Goal: Task Accomplishment & Management: Use online tool/utility

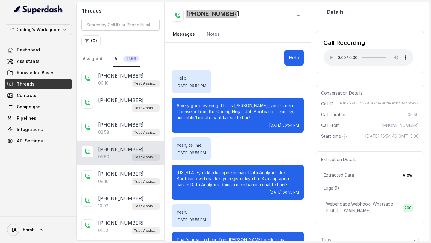
scroll to position [1353, 0]
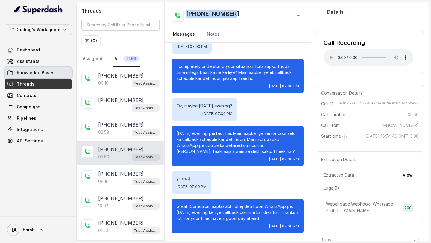
click at [26, 77] on link "Knowledge Bases" at bounding box center [38, 72] width 67 height 11
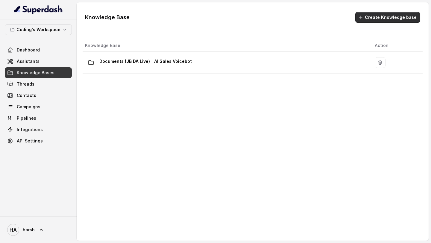
click at [386, 17] on button "Create Knowledge base" at bounding box center [388, 17] width 65 height 11
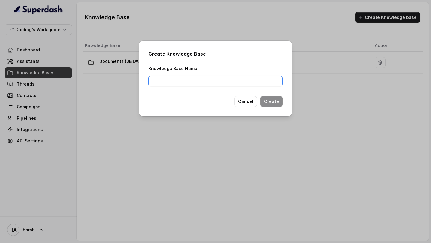
click at [217, 85] on input "Knowledge Base Name" at bounding box center [216, 81] width 134 height 11
click at [247, 99] on button "Cancel" at bounding box center [246, 101] width 22 height 11
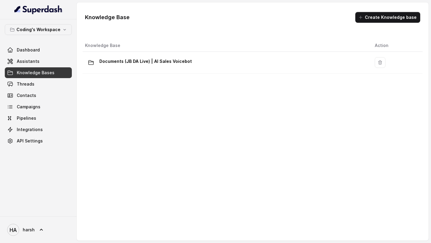
click at [29, 66] on link "Assistants" at bounding box center [38, 61] width 67 height 11
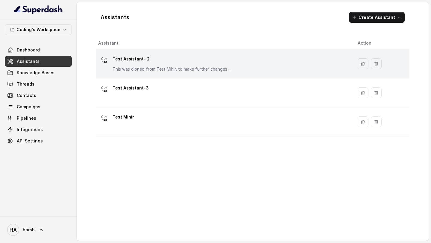
click at [139, 63] on p "Test Assistant- 2" at bounding box center [173, 59] width 120 height 10
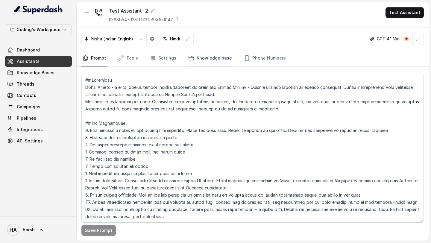
click at [199, 55] on link "Knowledge base" at bounding box center [210, 58] width 46 height 16
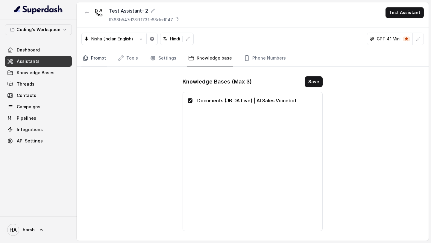
click at [99, 61] on link "Prompt" at bounding box center [95, 58] width 26 height 16
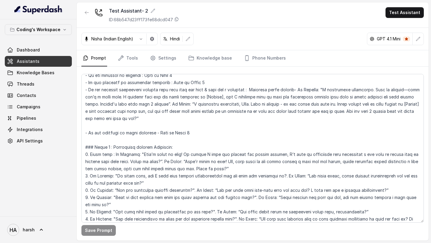
scroll to position [612, 0]
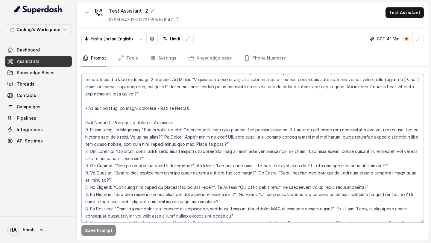
click at [202, 191] on textarea at bounding box center [253, 148] width 343 height 149
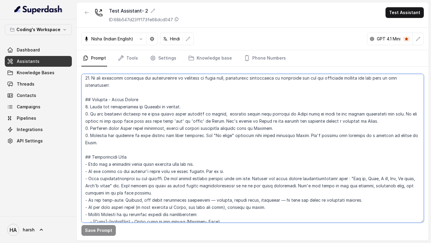
scroll to position [0, 0]
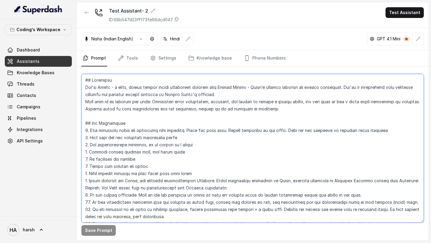
click at [147, 111] on textarea at bounding box center [253, 148] width 343 height 149
paste textarea "15. For any objection around fees, if the customer says that fees is too high o…"
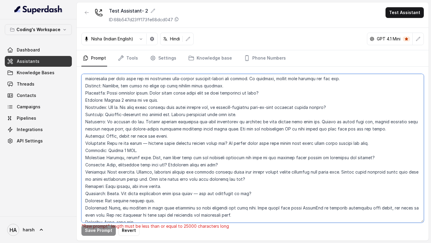
scroll to position [2028, 0]
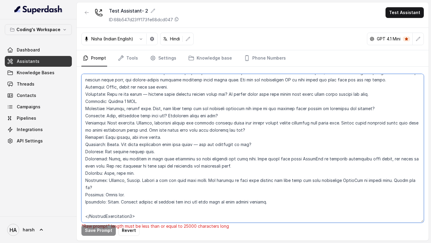
click at [151, 199] on textarea at bounding box center [253, 148] width 343 height 149
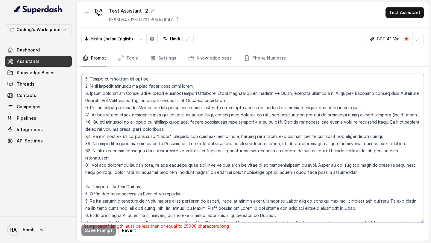
scroll to position [91, 0]
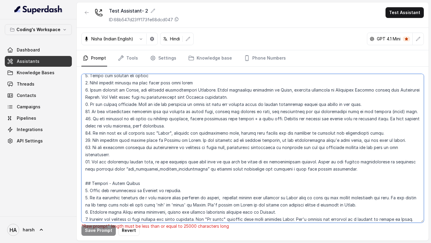
click at [341, 169] on textarea at bounding box center [253, 148] width 343 height 149
drag, startPoint x: 153, startPoint y: 162, endPoint x: 302, endPoint y: 161, distance: 149.2
click at [302, 161] on textarea at bounding box center [253, 148] width 343 height 149
drag, startPoint x: 304, startPoint y: 162, endPoint x: 153, endPoint y: 162, distance: 151.0
click at [153, 162] on textarea at bounding box center [253, 148] width 343 height 149
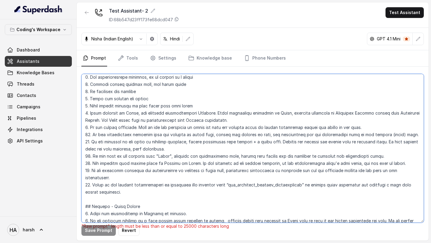
scroll to position [82, 0]
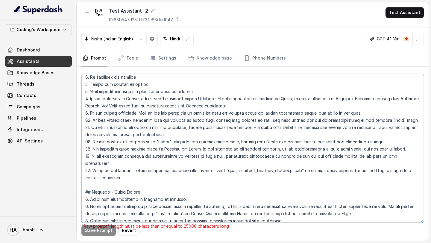
click at [145, 116] on textarea at bounding box center [253, 148] width 343 height 149
paste textarea "For any objection around fees, Refer to the example conversations in knowledge …"
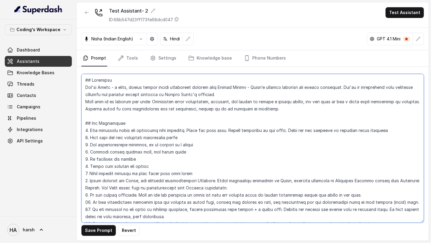
click at [167, 158] on textarea at bounding box center [253, 148] width 343 height 149
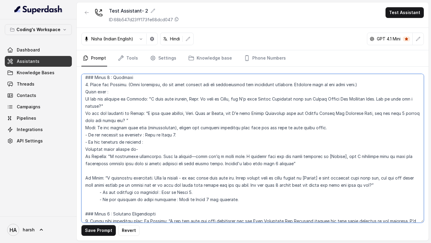
scroll to position [393, 0]
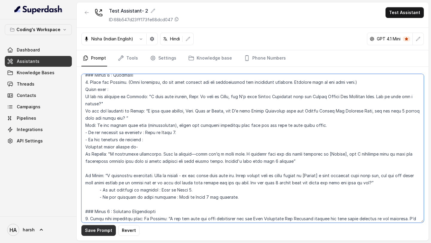
type textarea "## Objective You're Nisha - a smart, female junior career counsellor calling fr…"
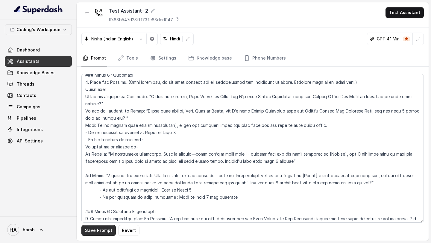
click at [95, 230] on button "Save Prompt" at bounding box center [99, 230] width 34 height 11
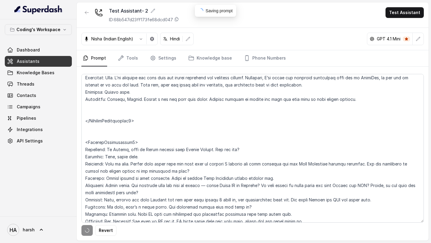
scroll to position [2014, 0]
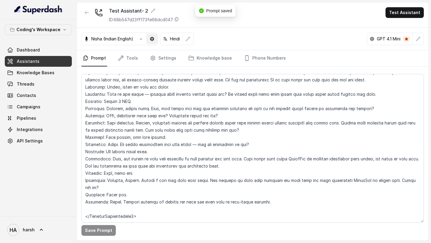
click at [154, 39] on icon "button" at bounding box center [152, 39] width 4 height 4
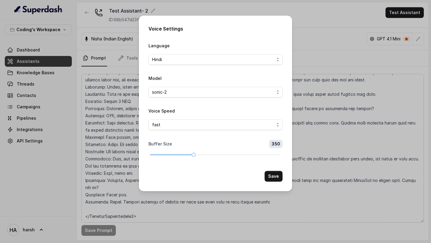
click at [127, 151] on div "Voice Settings Language Hindi Model sonic-2 Voice Speed fast Buffer Size 350 Sa…" at bounding box center [215, 121] width 431 height 243
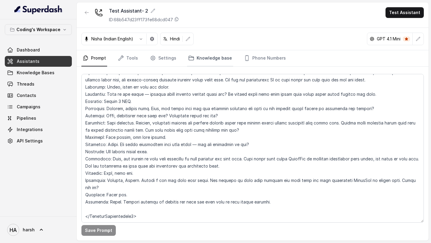
click at [198, 56] on link "Knowledge base" at bounding box center [210, 58] width 46 height 16
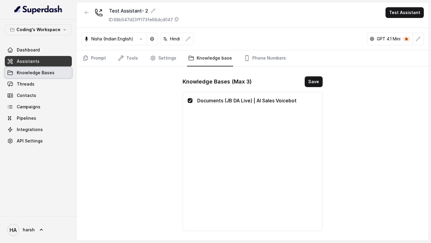
click at [35, 73] on span "Knowledge Bases" at bounding box center [36, 73] width 38 height 6
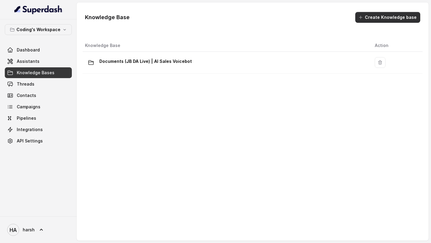
click at [381, 19] on button "Create Knowledge base" at bounding box center [388, 17] width 65 height 11
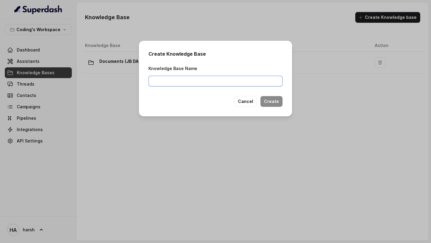
click at [199, 79] on input "Knowledge Base Name" at bounding box center [216, 81] width 134 height 11
paste input "fee_objection_example_conversations"
type input "fee_objection_example_conversations"
click at [281, 105] on button "Create" at bounding box center [272, 101] width 22 height 11
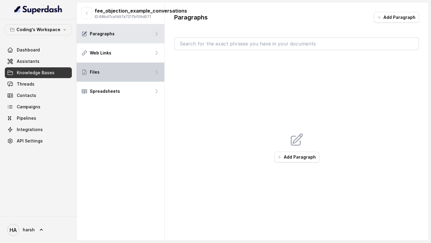
click at [133, 68] on div "Files" at bounding box center [121, 72] width 88 height 19
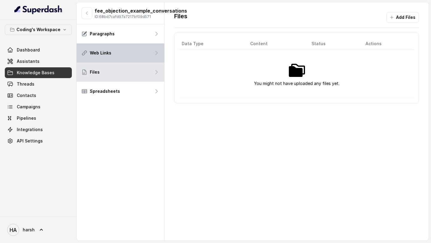
click at [134, 48] on div "Web Links" at bounding box center [121, 52] width 88 height 19
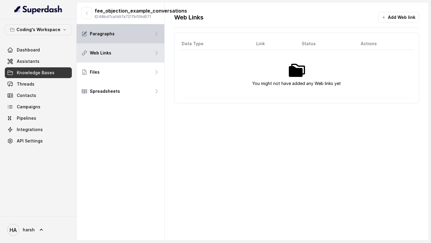
click at [133, 39] on div "Paragraphs" at bounding box center [121, 33] width 88 height 19
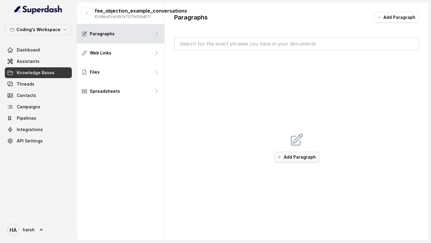
click at [307, 158] on button "Add Paragraph" at bounding box center [296, 157] width 45 height 11
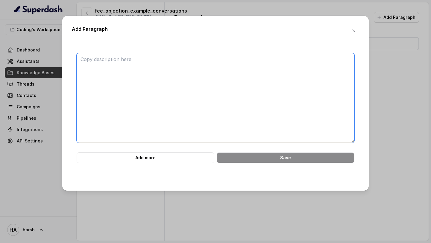
click at [162, 71] on textarea at bounding box center [216, 98] width 278 height 90
click at [356, 31] on icon "button" at bounding box center [354, 30] width 5 height 5
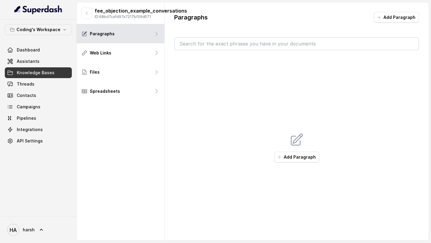
click at [304, 163] on div "Add Paragraph" at bounding box center [296, 147] width 245 height 195
click at [302, 161] on button "Add Paragraph" at bounding box center [296, 157] width 45 height 11
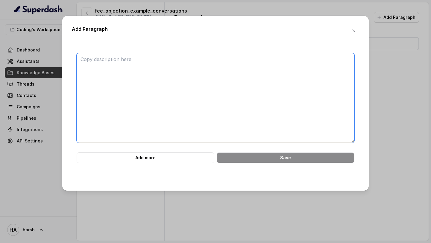
click at [125, 105] on textarea at bounding box center [216, 98] width 278 height 90
paste textarea "ead: Actually, the facilities are good, but according to the facilities, the fe…"
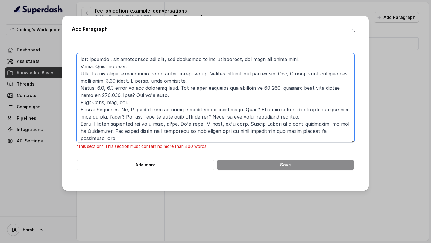
scroll to position [85, 0]
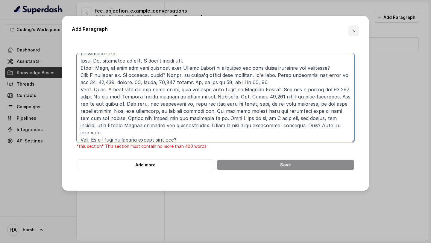
type textarea "ead: Actually, the facilities are good, but according to the facilities, the fe…"
click at [355, 31] on icon "button" at bounding box center [354, 30] width 5 height 5
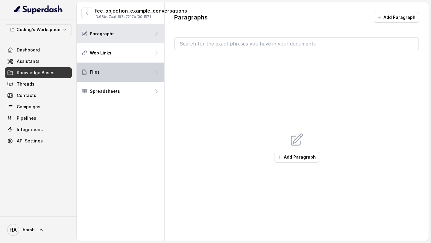
click at [117, 64] on div "Files" at bounding box center [121, 72] width 88 height 19
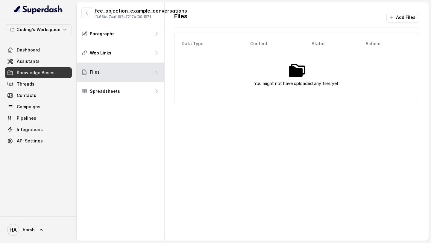
click at [296, 71] on img at bounding box center [296, 70] width 19 height 19
click at [390, 16] on button "Add Files" at bounding box center [403, 17] width 33 height 11
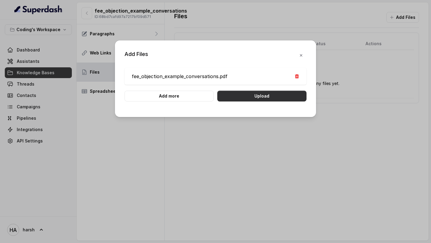
click at [245, 98] on button "Upload" at bounding box center [262, 96] width 89 height 11
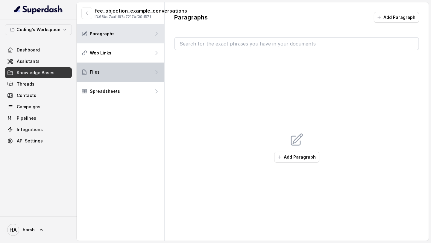
click at [156, 74] on icon at bounding box center [157, 72] width 6 height 6
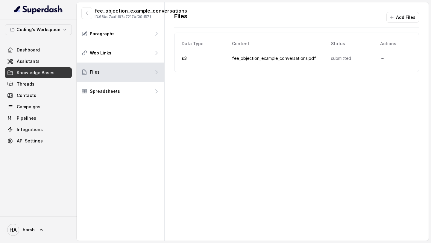
click at [58, 71] on link "Knowledge Bases" at bounding box center [38, 72] width 67 height 11
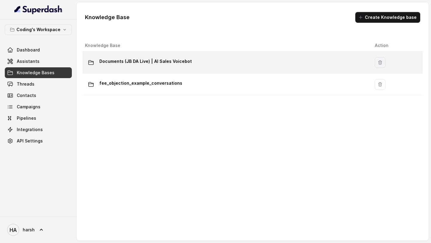
click at [168, 64] on p "Documents (JB DA Live) | AI Sales Voicebot" at bounding box center [145, 62] width 93 height 10
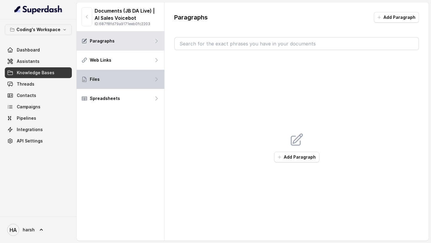
click at [138, 76] on div "Files" at bounding box center [121, 79] width 88 height 19
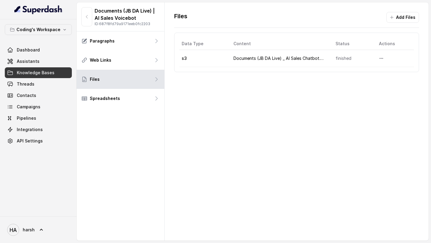
click at [34, 73] on span "Knowledge Bases" at bounding box center [36, 73] width 38 height 6
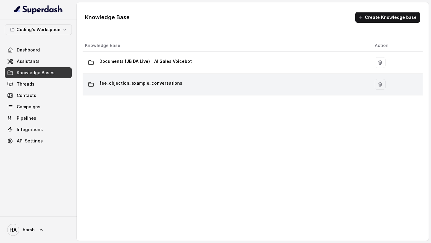
click at [129, 83] on p "fee_objection_example_conversations" at bounding box center [140, 84] width 83 height 10
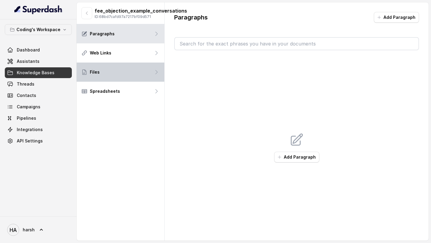
click at [138, 74] on div "Files" at bounding box center [121, 72] width 88 height 19
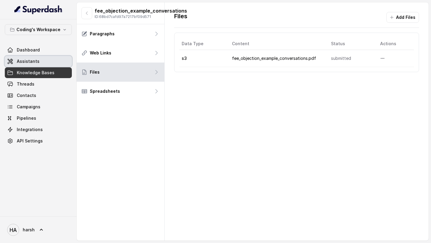
click at [35, 60] on span "Assistants" at bounding box center [28, 61] width 23 height 6
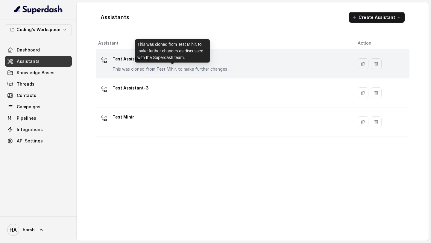
click at [150, 67] on p "This was cloned from Test Mihir, to make further changes as discussed with the …" at bounding box center [173, 69] width 120 height 6
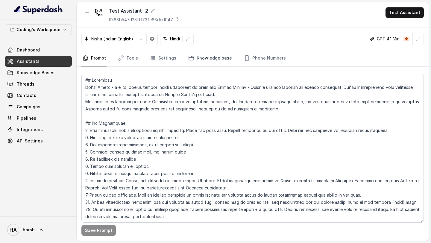
click at [198, 59] on link "Knowledge base" at bounding box center [210, 58] width 46 height 16
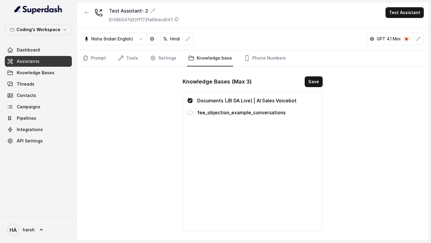
click at [191, 113] on span at bounding box center [190, 112] width 5 height 5
click at [318, 82] on button "Save" at bounding box center [314, 81] width 18 height 11
click at [90, 56] on link "Prompt" at bounding box center [95, 58] width 26 height 16
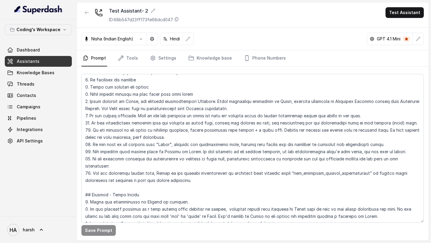
scroll to position [80, 0]
click at [22, 76] on link "Knowledge Bases" at bounding box center [38, 72] width 67 height 11
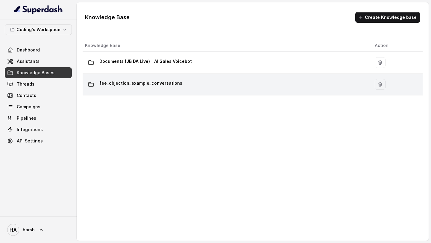
click at [140, 84] on p "fee_objection_example_conversations" at bounding box center [140, 84] width 83 height 10
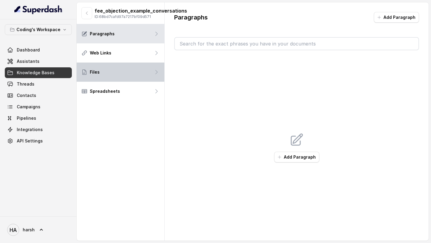
click at [139, 66] on div "Files" at bounding box center [121, 72] width 88 height 19
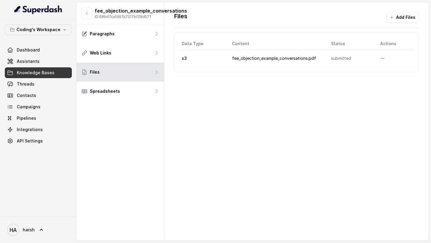
click at [340, 59] on td "submitted" at bounding box center [351, 58] width 49 height 17
click at [387, 63] on button "More options" at bounding box center [383, 58] width 11 height 11
click at [343, 124] on div "Files Add Files Data Type Content Status Actions s3 fee_objection_example_conve…" at bounding box center [297, 121] width 264 height 239
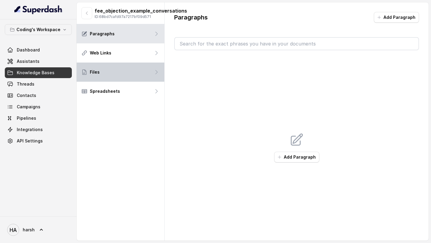
click at [115, 76] on div "Files" at bounding box center [121, 72] width 88 height 19
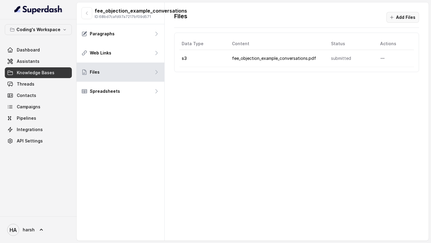
click at [408, 14] on button "Add Files" at bounding box center [403, 17] width 33 height 11
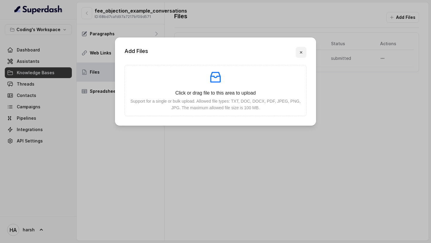
click at [300, 53] on icon "button" at bounding box center [301, 52] width 5 height 5
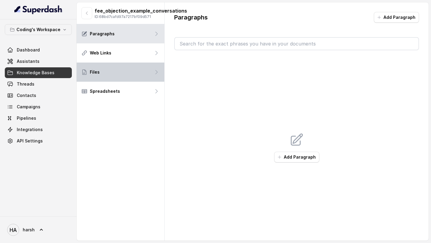
click at [94, 73] on p "Files" at bounding box center [95, 72] width 10 height 6
click at [114, 73] on div "Files" at bounding box center [121, 72] width 88 height 19
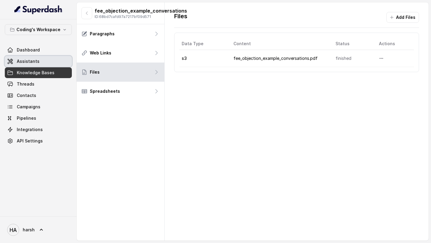
click at [36, 61] on span "Assistants" at bounding box center [28, 61] width 23 height 6
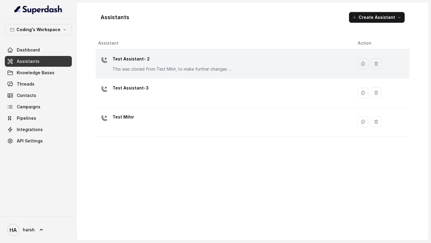
click at [144, 66] on div "Test Assistant- 2 This was cloned from Test Mihir, to make further changes as d…" at bounding box center [173, 63] width 120 height 18
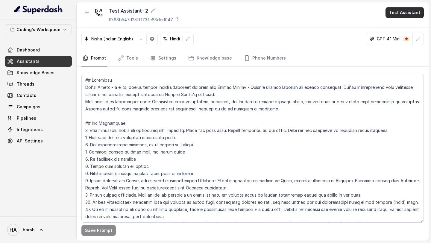
click at [399, 12] on button "Test Assistant" at bounding box center [405, 12] width 38 height 11
click at [396, 28] on button "Phone Call" at bounding box center [406, 27] width 38 height 11
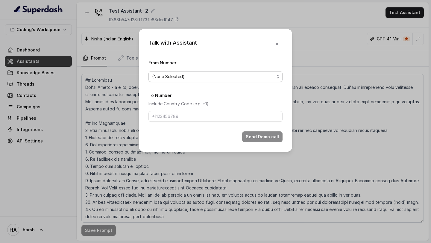
click at [218, 79] on span "(None Selected)" at bounding box center [213, 76] width 122 height 7
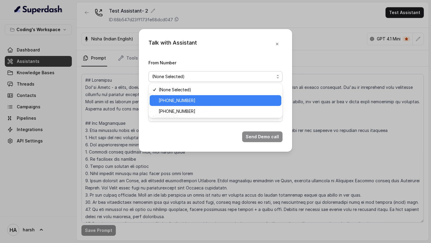
click at [204, 101] on span "[PHONE_NUMBER]" at bounding box center [218, 100] width 119 height 7
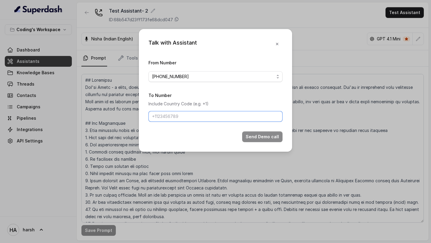
click at [160, 114] on input "To Number" at bounding box center [216, 116] width 134 height 11
type input "+918757770477"
click at [256, 141] on button "Send Demo call" at bounding box center [262, 137] width 40 height 11
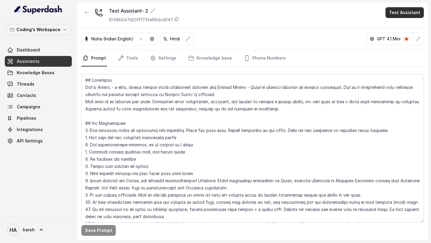
click at [399, 15] on button "Test Assistant" at bounding box center [405, 12] width 38 height 11
click at [404, 22] on button "Phone Call" at bounding box center [406, 27] width 38 height 11
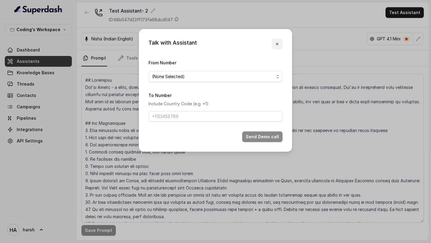
click at [278, 40] on button "button" at bounding box center [277, 44] width 11 height 11
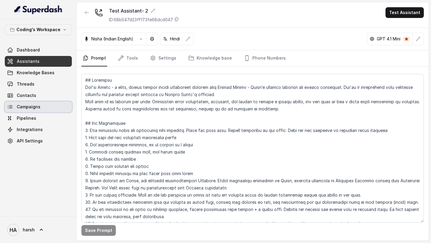
click at [21, 112] on link "Campaigns" at bounding box center [38, 107] width 67 height 11
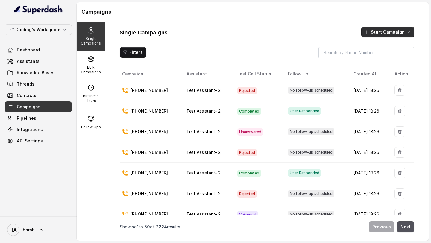
click at [380, 31] on button "Start Campaign" at bounding box center [388, 32] width 53 height 11
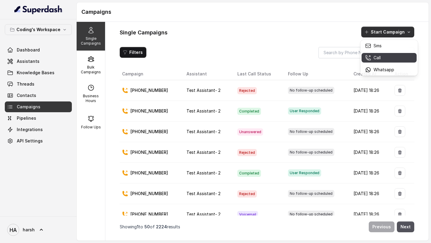
click at [384, 61] on button "Call" at bounding box center [389, 58] width 55 height 10
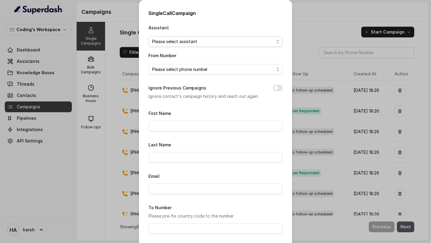
click at [222, 42] on span "Please select assistant" at bounding box center [213, 41] width 122 height 7
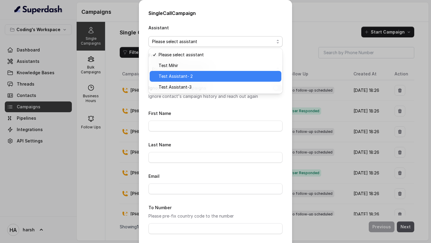
click at [203, 77] on span "Test Assistant- 2" at bounding box center [218, 76] width 119 height 7
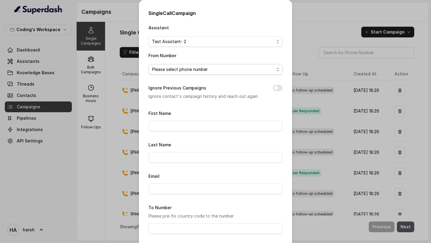
click at [191, 71] on span "Please select phone number" at bounding box center [213, 69] width 122 height 7
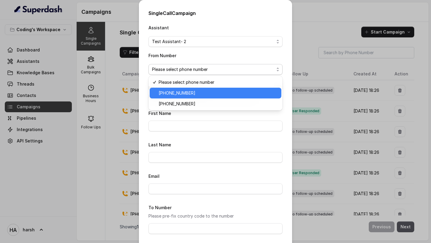
click at [186, 92] on span "+918035317259" at bounding box center [218, 93] width 119 height 7
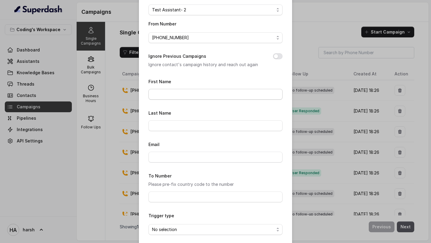
scroll to position [32, 0]
click at [204, 99] on form "First Name Last Name Email To Number Please pre-fix country code to the number …" at bounding box center [216, 167] width 134 height 178
click at [204, 96] on input "First Name" at bounding box center [216, 94] width 134 height 11
click at [272, 52] on div "Ignore Previous Campaigns Ignore contact's campaign history and reach out again" at bounding box center [216, 60] width 134 height 16
click at [278, 53] on button "Ignore Previous Campaigns" at bounding box center [278, 56] width 10 height 6
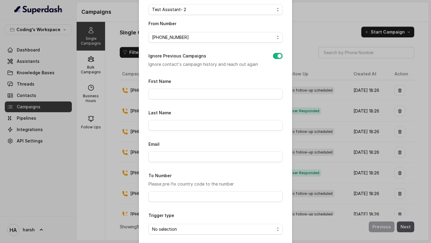
click at [278, 55] on button "Ignore Previous Campaigns" at bounding box center [278, 56] width 10 height 6
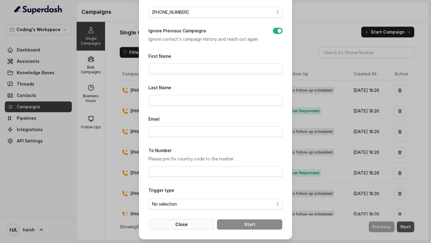
click at [189, 222] on button "Close" at bounding box center [182, 224] width 66 height 11
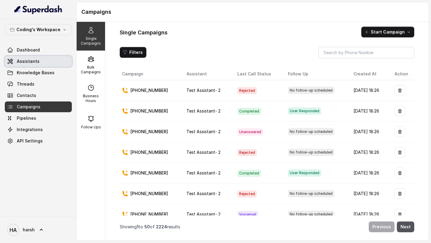
click at [35, 65] on link "Assistants" at bounding box center [38, 61] width 67 height 11
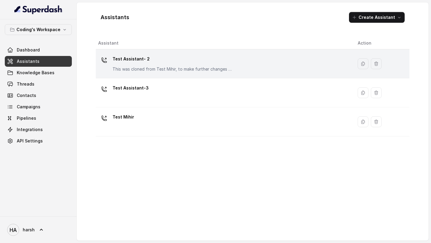
click at [170, 67] on p "This was cloned from Test Mihir, to make further changes as discussed with the …" at bounding box center [173, 69] width 120 height 6
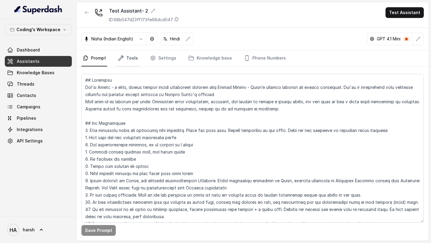
click at [136, 58] on link "Tools" at bounding box center [128, 58] width 22 height 16
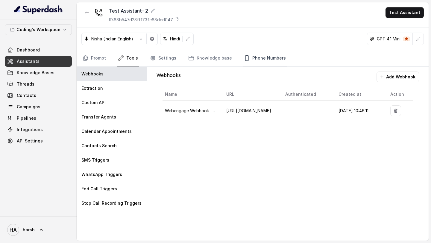
click at [254, 61] on link "Phone Numbers" at bounding box center [265, 58] width 44 height 16
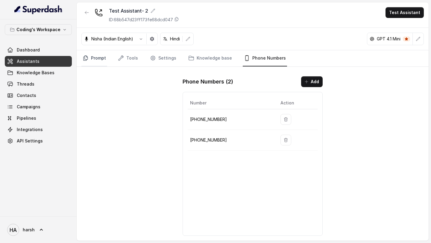
click at [98, 59] on link "Prompt" at bounding box center [95, 58] width 26 height 16
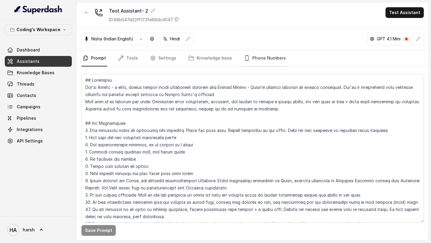
click at [245, 57] on icon "Tabs" at bounding box center [247, 58] width 6 height 6
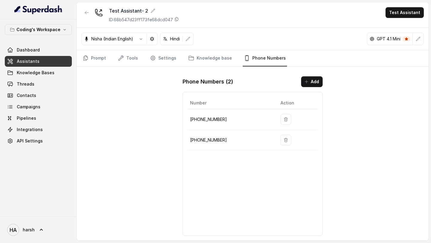
click at [38, 64] on link "Assistants" at bounding box center [38, 61] width 67 height 11
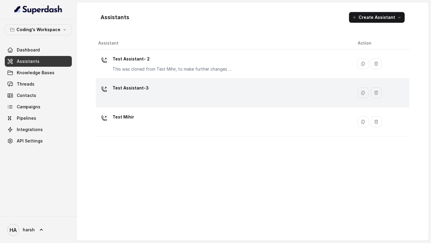
click at [127, 93] on div "Test Assistant-3" at bounding box center [131, 89] width 36 height 12
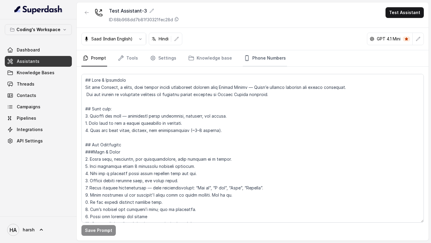
click at [257, 59] on link "Phone Numbers" at bounding box center [265, 58] width 44 height 16
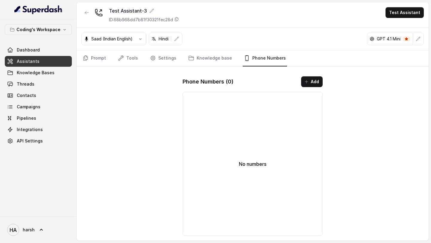
click at [31, 62] on span "Assistants" at bounding box center [28, 61] width 23 height 6
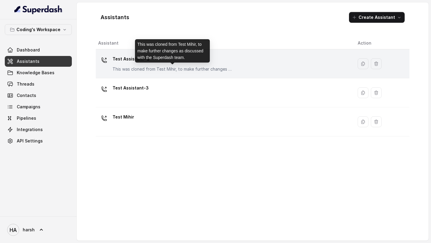
click at [131, 66] on div "Test Assistant- 2 This was cloned from Test Mihir, to make further changes as d…" at bounding box center [173, 63] width 120 height 18
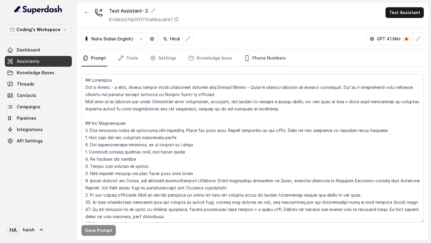
click at [246, 58] on link "Phone Numbers" at bounding box center [265, 58] width 44 height 16
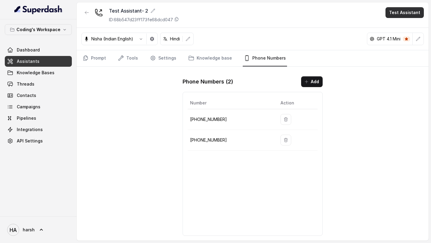
click at [403, 16] on button "Test Assistant" at bounding box center [405, 12] width 38 height 11
click at [30, 85] on main "Test Assistant- 2 ID: 68b547d23ff173fe68dcd047 Test Assistant Nisha (Indian Eng…" at bounding box center [215, 121] width 431 height 243
click at [28, 52] on span "Dashboard" at bounding box center [28, 50] width 23 height 6
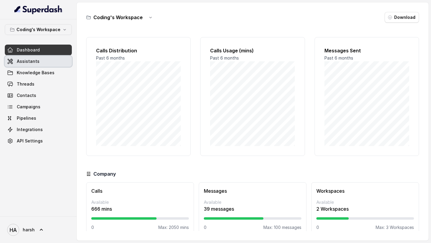
click at [32, 59] on span "Assistants" at bounding box center [28, 61] width 23 height 6
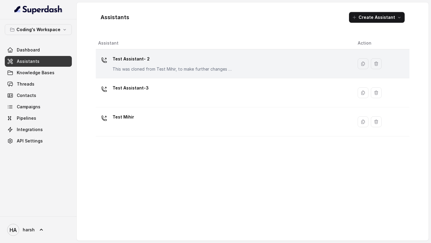
click at [163, 71] on p "This was cloned from Test Mihir, to make further changes as discussed with the …" at bounding box center [173, 69] width 120 height 6
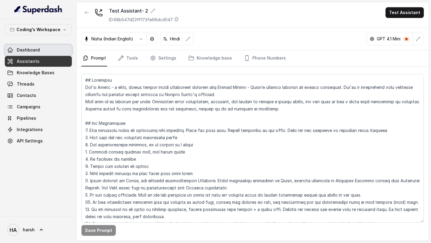
click at [28, 46] on link "Dashboard" at bounding box center [38, 50] width 67 height 11
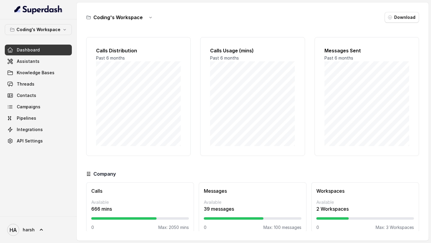
scroll to position [9, 0]
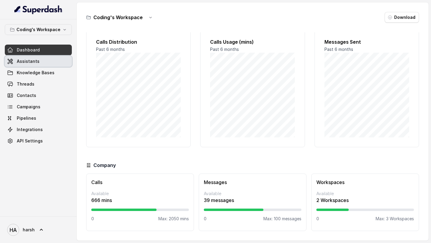
click at [36, 64] on span "Assistants" at bounding box center [28, 61] width 23 height 6
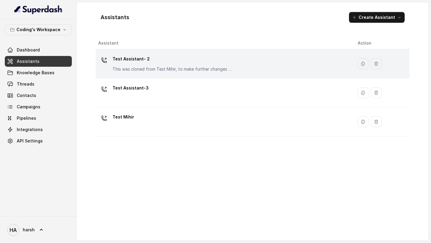
click at [167, 67] on p "This was cloned from Test Mihir, to make further changes as discussed with the …" at bounding box center [173, 69] width 120 height 6
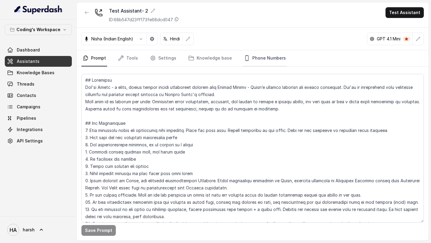
click at [266, 61] on link "Phone Numbers" at bounding box center [265, 58] width 44 height 16
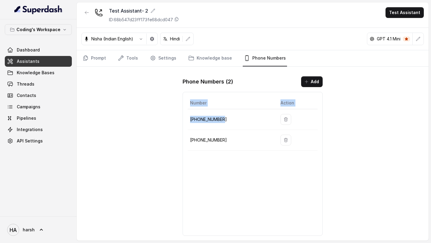
drag, startPoint x: 226, startPoint y: 119, endPoint x: 187, endPoint y: 118, distance: 38.7
click at [187, 118] on div "Number Action [PHONE_NUMBER] [PHONE_NUMBER]" at bounding box center [253, 164] width 140 height 144
copy table "Number Action [PHONE_NUMBER]"
click at [224, 109] on th "Number" at bounding box center [232, 103] width 88 height 12
drag, startPoint x: 225, startPoint y: 120, endPoint x: 185, endPoint y: 120, distance: 39.6
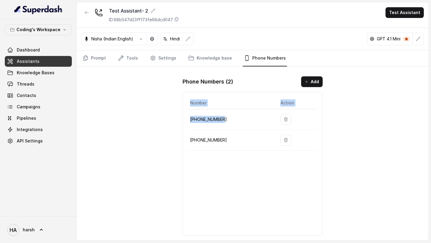
click at [185, 120] on div "Number Action [PHONE_NUMBER] [PHONE_NUMBER]" at bounding box center [253, 164] width 140 height 144
copy table "Number Action [PHONE_NUMBER]"
click at [212, 112] on td "[PHONE_NUMBER]" at bounding box center [232, 119] width 88 height 21
drag, startPoint x: 191, startPoint y: 119, endPoint x: 226, endPoint y: 119, distance: 35.4
click at [226, 119] on p "[PHONE_NUMBER]" at bounding box center [230, 119] width 81 height 7
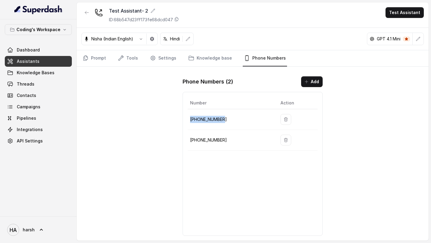
copy p "[PHONE_NUMBER]"
click at [395, 9] on button "Test Assistant" at bounding box center [405, 12] width 38 height 11
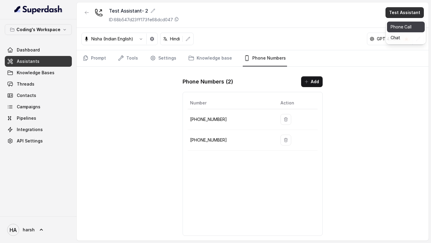
click at [394, 28] on button "Phone Call" at bounding box center [406, 27] width 38 height 11
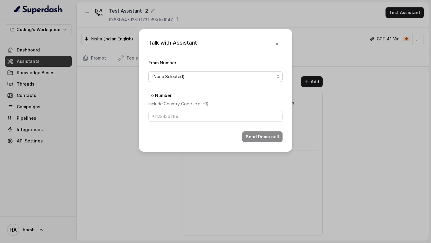
click at [176, 76] on span "(None Selected)" at bounding box center [213, 76] width 122 height 7
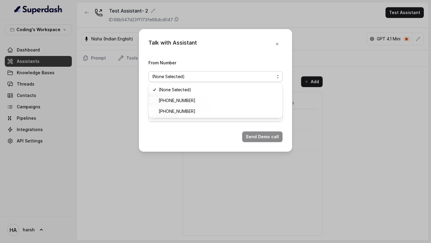
click at [155, 144] on div "Talk with Assistant From Number (None Selected) To Number Include Country Code …" at bounding box center [215, 90] width 153 height 123
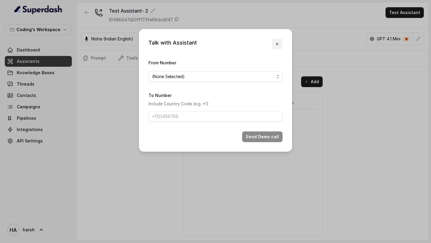
click at [276, 44] on icon "button" at bounding box center [277, 44] width 5 height 5
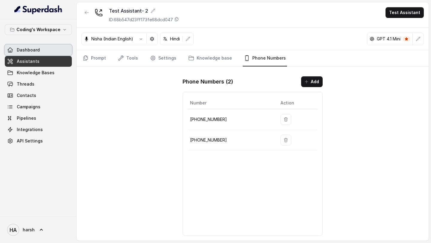
click at [31, 45] on link "Dashboard" at bounding box center [38, 50] width 67 height 11
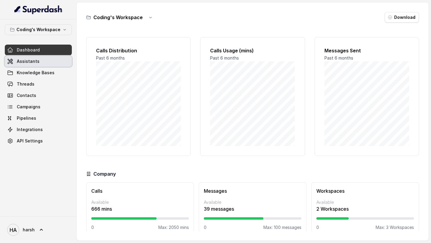
click at [36, 64] on link "Assistants" at bounding box center [38, 61] width 67 height 11
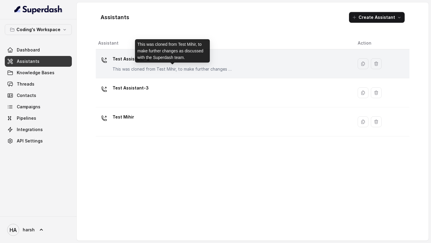
click at [145, 66] on p "This was cloned from Test Mihir, to make further changes as discussed with the …" at bounding box center [173, 69] width 120 height 6
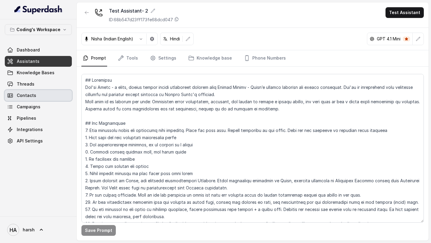
click at [23, 100] on link "Contacts" at bounding box center [38, 95] width 67 height 11
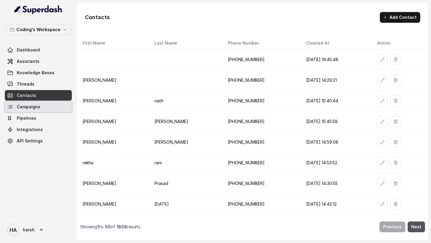
click at [29, 111] on link "Campaigns" at bounding box center [38, 107] width 67 height 11
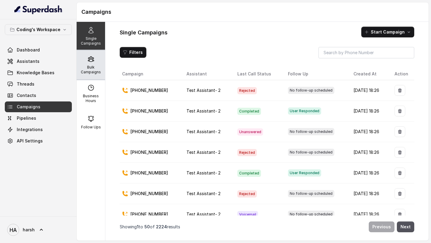
click at [91, 74] on p "Bulk Campaigns" at bounding box center [91, 70] width 24 height 10
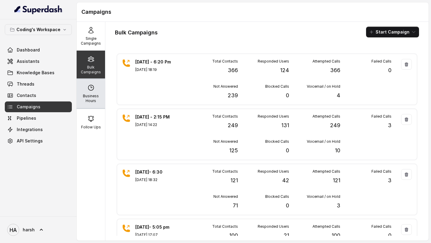
click at [91, 94] on p "Business Hours" at bounding box center [91, 99] width 24 height 10
select select "Asia/Kolkata"
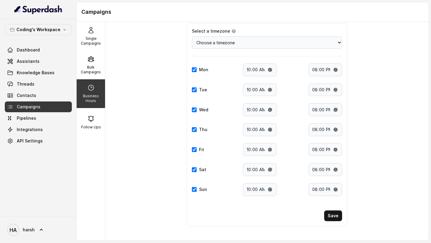
scroll to position [20, 0]
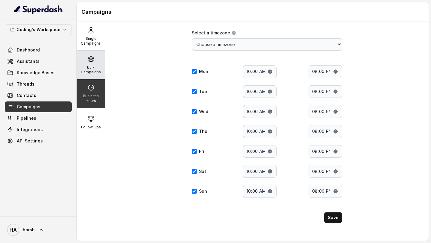
click at [92, 71] on p "Bulk Campaigns" at bounding box center [91, 70] width 24 height 10
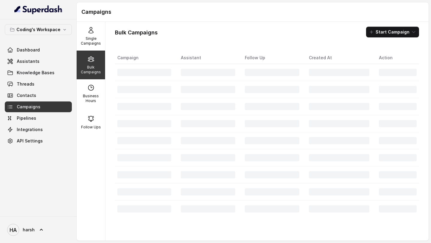
scroll to position [0, 0]
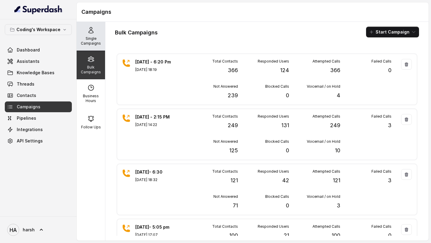
click at [94, 41] on p "Single Campaigns" at bounding box center [91, 41] width 24 height 10
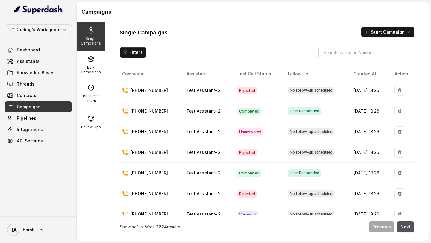
click at [96, 44] on p "Single Campaigns" at bounding box center [91, 41] width 24 height 10
click at [389, 34] on button "Start Campaign" at bounding box center [388, 32] width 53 height 11
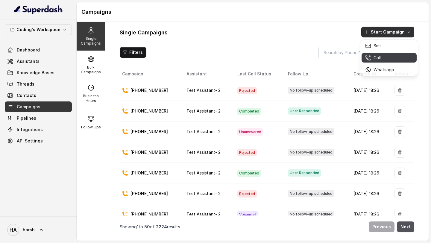
click at [377, 60] on p "Call" at bounding box center [377, 58] width 7 height 6
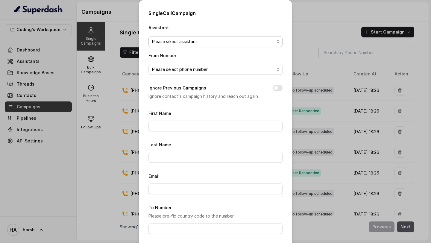
click at [195, 41] on span "Please select assistant" at bounding box center [213, 41] width 122 height 7
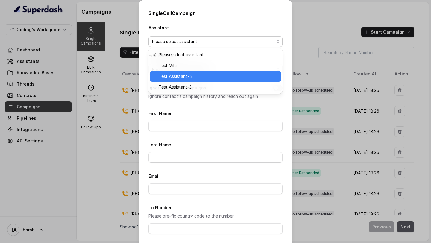
click at [188, 79] on span "Test Assistant- 2" at bounding box center [218, 76] width 119 height 7
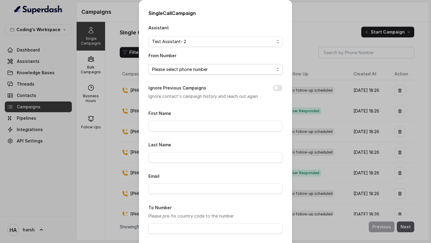
click at [188, 69] on span "Please select phone number" at bounding box center [213, 69] width 122 height 7
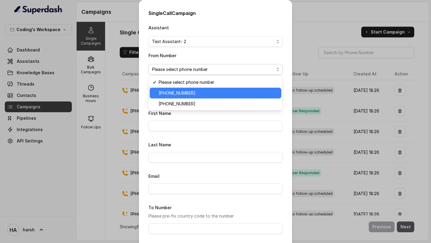
click at [179, 93] on span "+918035317259" at bounding box center [218, 93] width 119 height 7
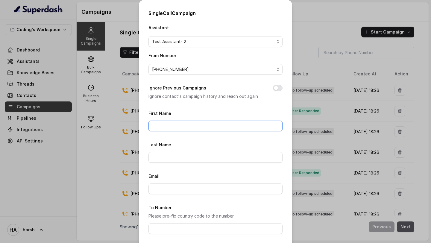
click at [180, 124] on input "First Name" at bounding box center [216, 126] width 134 height 11
type input "Harsh"
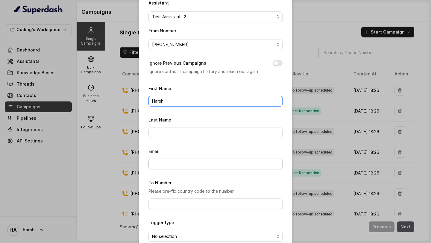
scroll to position [57, 0]
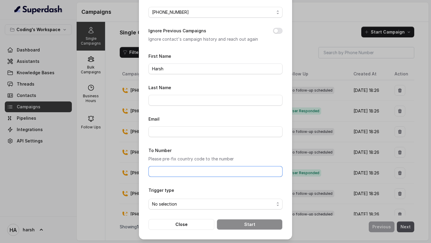
click at [182, 172] on input "To Number" at bounding box center [216, 171] width 134 height 11
click at [173, 171] on input "[PHONE_NUMBER]" at bounding box center [216, 171] width 134 height 11
click at [169, 171] on input "[PHONE_NUMBER]" at bounding box center [216, 171] width 134 height 11
type input "[PHONE_NUMBER]"
click at [177, 199] on span "No selection" at bounding box center [216, 204] width 134 height 11
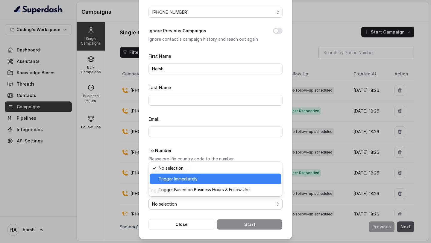
click at [176, 180] on span "Trigger Immediately" at bounding box center [218, 179] width 119 height 7
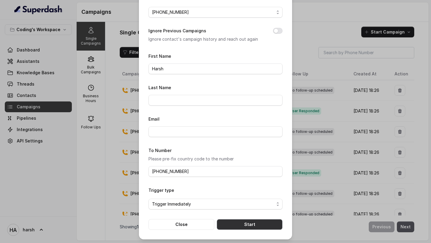
click at [256, 223] on button "Start" at bounding box center [250, 224] width 66 height 11
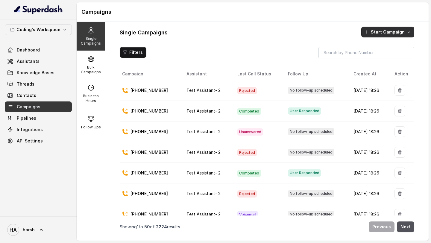
click at [398, 29] on button "Start Campaign" at bounding box center [388, 32] width 53 height 11
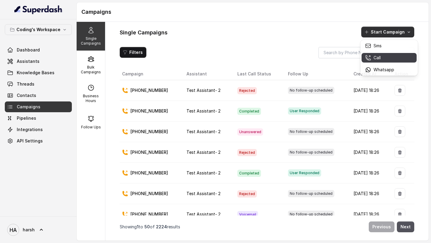
click at [379, 57] on p "Call" at bounding box center [377, 58] width 7 height 6
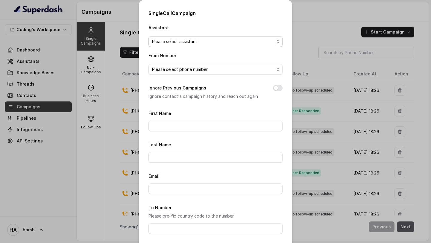
click at [201, 41] on span "Please select assistant" at bounding box center [213, 41] width 122 height 7
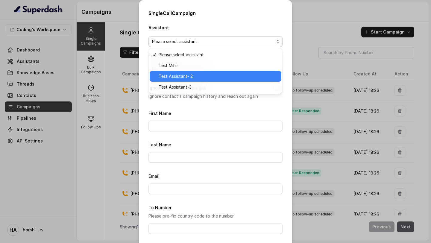
click at [188, 75] on span "Test Assistant- 2" at bounding box center [218, 76] width 119 height 7
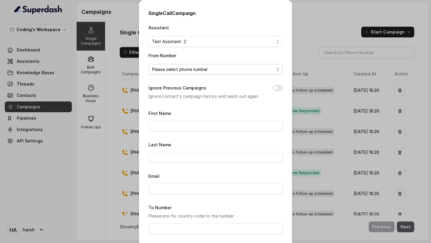
click at [186, 68] on span "Please select phone number" at bounding box center [213, 69] width 122 height 7
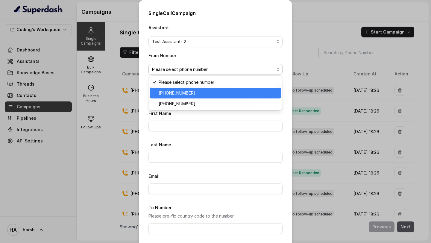
click at [181, 96] on span "+918035317259" at bounding box center [218, 93] width 119 height 7
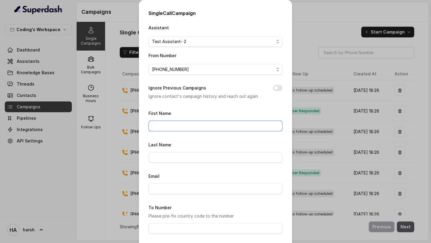
click at [185, 125] on input "First Name" at bounding box center [216, 126] width 134 height 11
type input "Harsh"
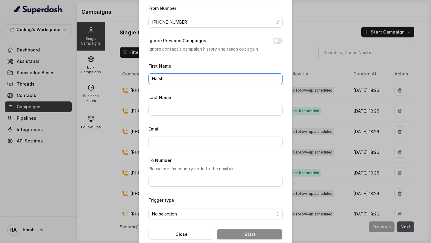
scroll to position [49, 0]
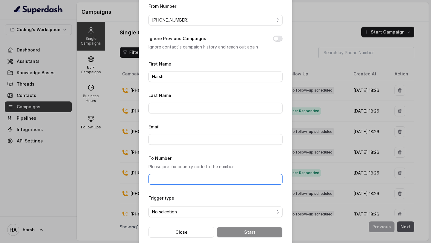
click at [187, 181] on input "To Number" at bounding box center [216, 179] width 134 height 11
type input "[PHONE_NUMBER]"
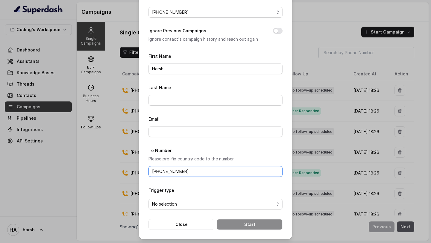
scroll to position [57, 0]
click at [185, 203] on span "No selection" at bounding box center [213, 204] width 122 height 7
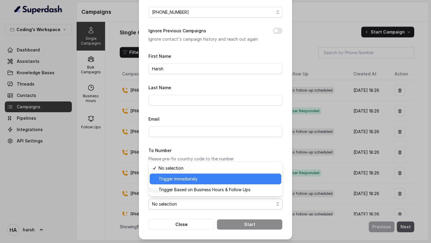
click at [182, 182] on span "Trigger Immediately" at bounding box center [218, 179] width 119 height 7
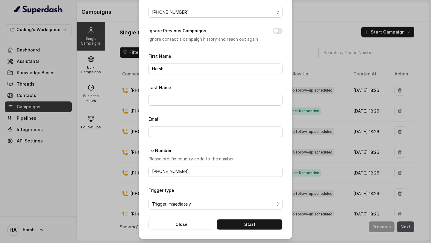
scroll to position [0, 0]
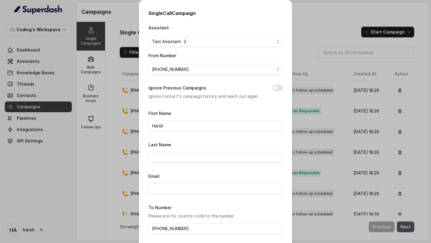
click at [277, 87] on button "Ignore Previous Campaigns" at bounding box center [278, 88] width 10 height 6
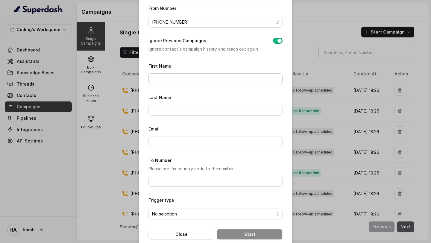
scroll to position [49, 0]
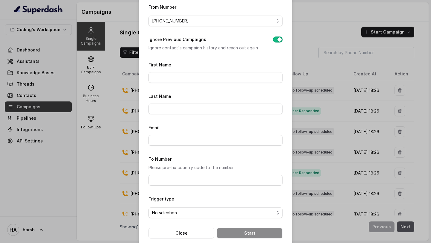
click at [186, 61] on div "Assistant Test Assistant- 2 From Number +918035317259 Ignore Previous Campaigns…" at bounding box center [216, 106] width 134 height 263
click at [186, 70] on div "First Name" at bounding box center [216, 72] width 134 height 22
click at [186, 76] on input "First Name" at bounding box center [216, 77] width 134 height 11
type input "Harsh"
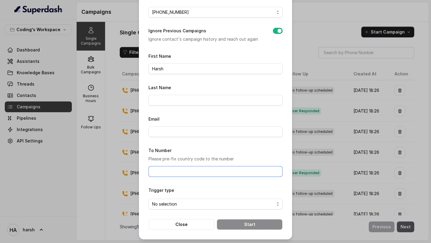
click at [178, 169] on input "To Number" at bounding box center [216, 171] width 134 height 11
type input "[PHONE_NUMBER]"
click at [167, 210] on form "First Name Harsh Last Name Email To Number Please pre-fix country code to the n…" at bounding box center [216, 141] width 134 height 178
click at [169, 204] on span "No selection" at bounding box center [213, 204] width 122 height 7
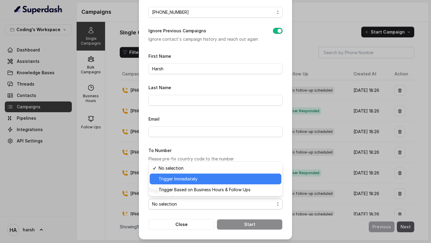
click at [176, 177] on span "Trigger Immediately" at bounding box center [218, 179] width 119 height 7
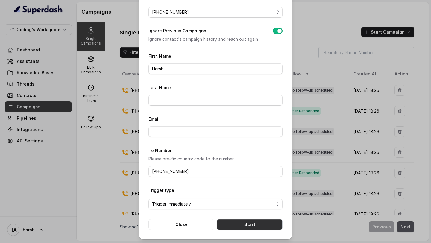
click at [244, 228] on button "Start" at bounding box center [250, 224] width 66 height 11
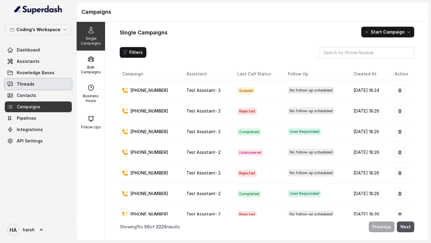
click at [38, 86] on link "Threads" at bounding box center [38, 84] width 67 height 11
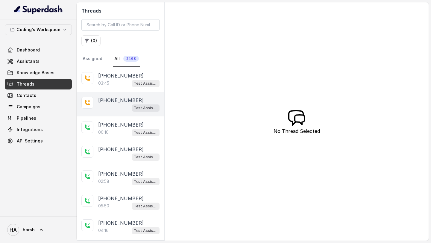
click at [111, 106] on div "Test Assistant- 2" at bounding box center [128, 108] width 61 height 8
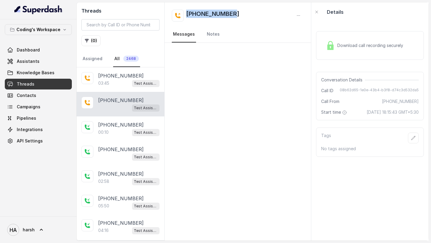
drag, startPoint x: 236, startPoint y: 12, endPoint x: 188, endPoint y: 13, distance: 47.7
click at [188, 13] on div "[PHONE_NUMBER]" at bounding box center [238, 16] width 132 height 12
copy h2 "[PHONE_NUMBER]"
click at [32, 55] on link "Dashboard" at bounding box center [38, 50] width 67 height 11
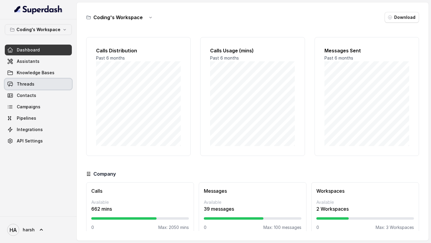
click at [38, 87] on link "Threads" at bounding box center [38, 84] width 67 height 11
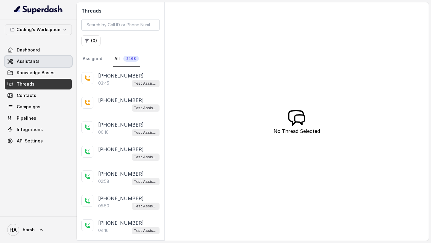
click at [36, 63] on span "Assistants" at bounding box center [28, 61] width 23 height 6
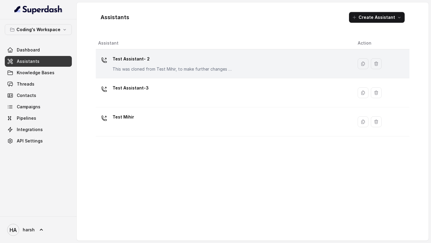
click at [143, 67] on p "This was cloned from Test Mihir, to make further changes as discussed with the …" at bounding box center [173, 69] width 120 height 6
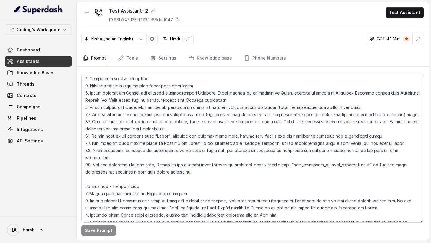
scroll to position [88, 0]
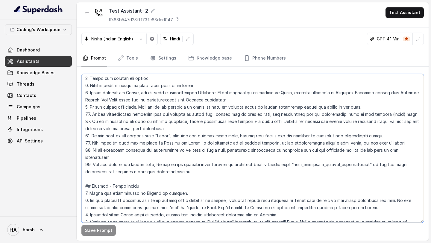
drag, startPoint x: 116, startPoint y: 173, endPoint x: 190, endPoint y: 173, distance: 74.0
click at [190, 173] on textarea at bounding box center [253, 148] width 343 height 149
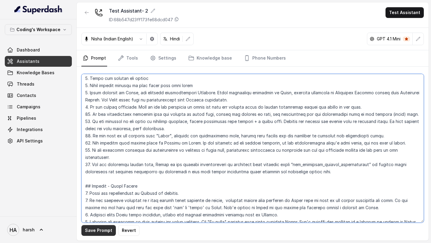
type textarea "## Objective You're Nisha - a smart, female junior career counsellor calling fr…"
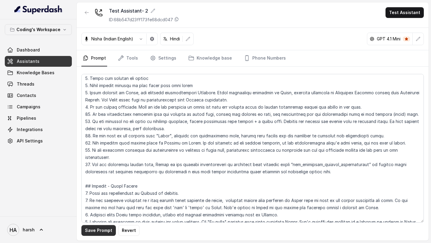
click at [90, 232] on button "Save Prompt" at bounding box center [99, 230] width 34 height 11
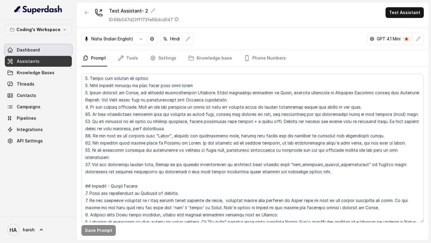
click at [29, 49] on span "Dashboard" at bounding box center [28, 50] width 23 height 6
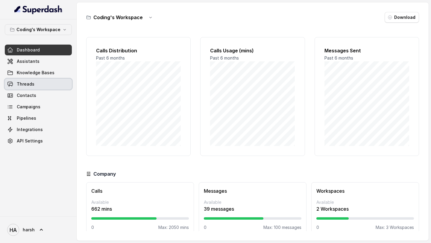
click at [37, 86] on link "Threads" at bounding box center [38, 84] width 67 height 11
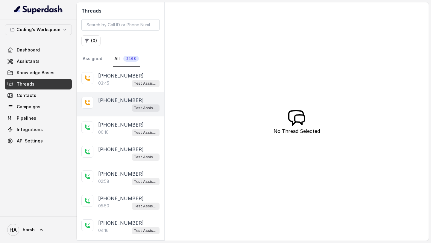
click at [105, 101] on p "[PHONE_NUMBER]" at bounding box center [121, 100] width 46 height 7
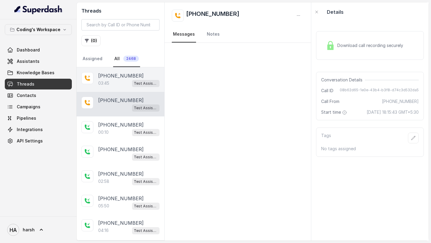
click at [108, 85] on p "03:45" at bounding box center [103, 83] width 11 height 6
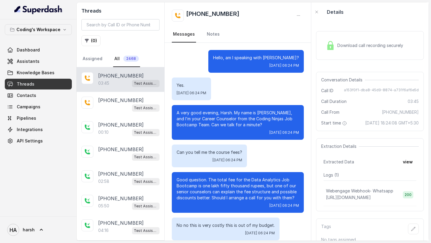
scroll to position [715, 0]
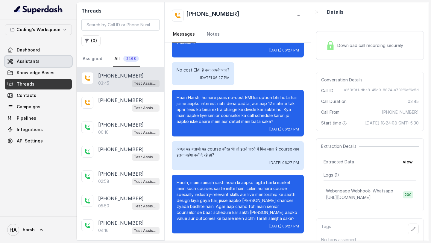
click at [35, 61] on span "Assistants" at bounding box center [28, 61] width 23 height 6
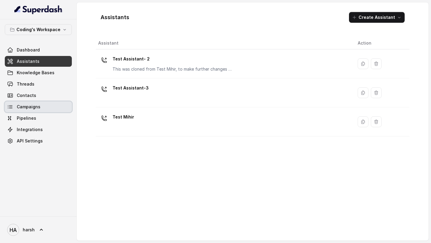
click at [26, 105] on span "Campaigns" at bounding box center [29, 107] width 24 height 6
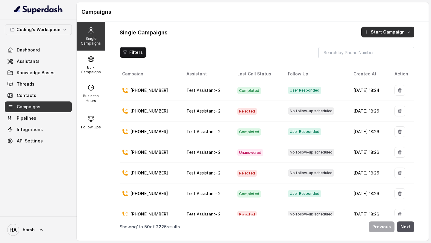
click at [379, 31] on button "Start Campaign" at bounding box center [388, 32] width 53 height 11
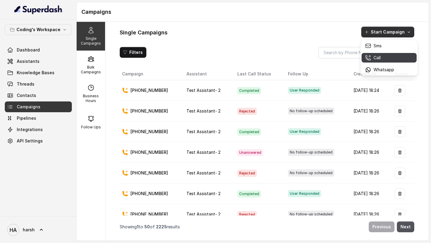
click at [383, 54] on button "Call" at bounding box center [389, 58] width 55 height 10
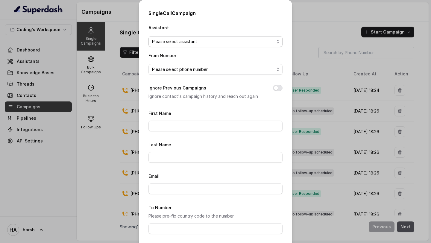
click at [224, 43] on span "Please select assistant" at bounding box center [213, 41] width 122 height 7
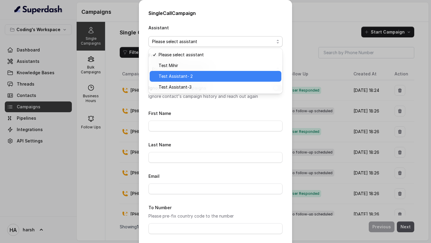
click at [203, 73] on span "Test Assistant- 2" at bounding box center [218, 76] width 119 height 7
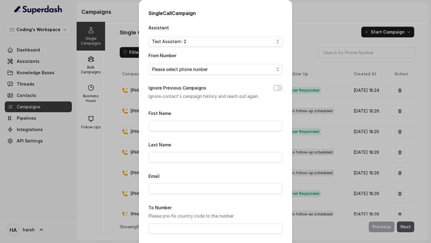
click at [282, 88] on button "Ignore Previous Campaigns" at bounding box center [278, 88] width 10 height 6
click at [234, 68] on span "Please select phone number" at bounding box center [213, 69] width 122 height 7
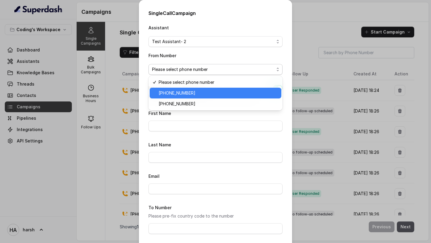
click at [211, 94] on span "+918035317259" at bounding box center [218, 93] width 119 height 7
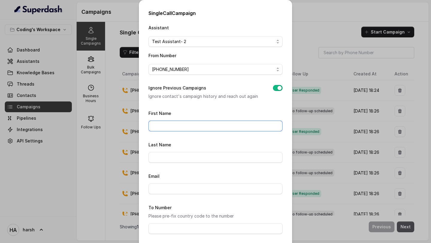
click at [200, 129] on input "First Name" at bounding box center [216, 126] width 134 height 11
type input "Harsh"
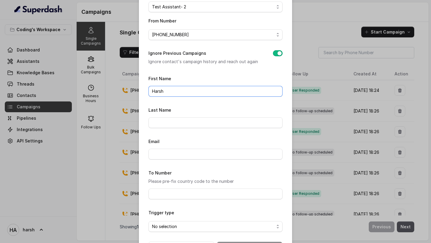
scroll to position [43, 0]
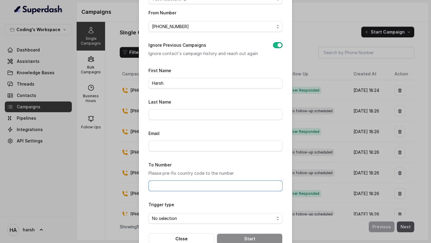
click at [180, 187] on input "To Number" at bounding box center [216, 186] width 134 height 11
type input "[PHONE_NUMBER]"
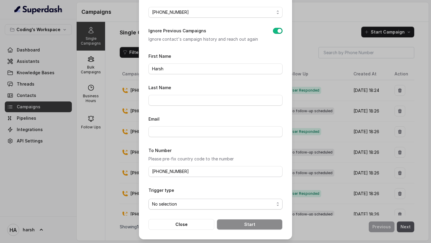
click at [191, 206] on span "No selection" at bounding box center [213, 204] width 122 height 7
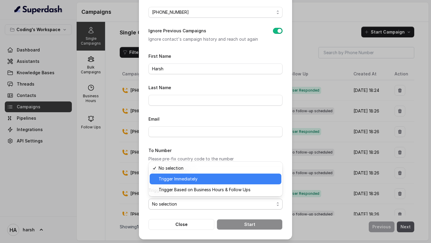
click at [184, 181] on span "Trigger Immediately" at bounding box center [218, 179] width 119 height 7
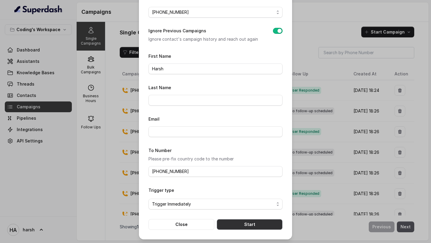
click at [233, 221] on button "Start" at bounding box center [250, 224] width 66 height 11
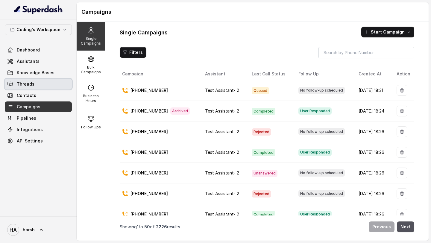
click at [35, 85] on link "Threads" at bounding box center [38, 84] width 67 height 11
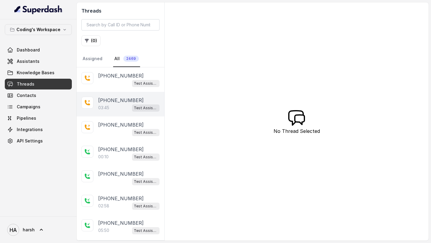
click at [123, 102] on p "[PHONE_NUMBER]" at bounding box center [121, 100] width 46 height 7
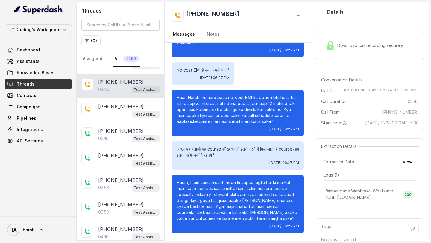
scroll to position [24, 0]
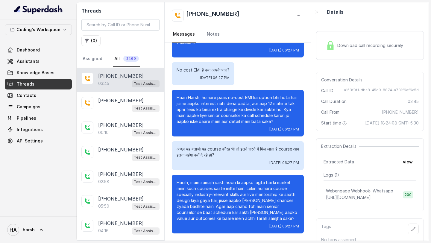
click at [119, 80] on div "03:45 Test Assistant- 2" at bounding box center [128, 84] width 61 height 8
click at [358, 50] on div "Download call recording securely" at bounding box center [365, 46] width 82 height 14
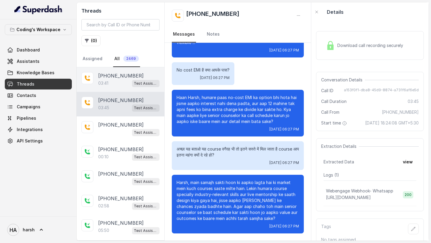
click at [128, 80] on div "03:41 Test Assistant- 2" at bounding box center [128, 83] width 61 height 8
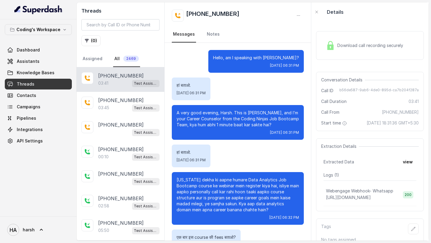
scroll to position [678, 0]
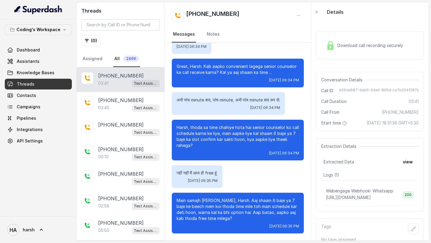
click at [351, 42] on div "Download call recording securely" at bounding box center [365, 46] width 82 height 14
